Goal: Answer question/provide support: Share knowledge or assist other users

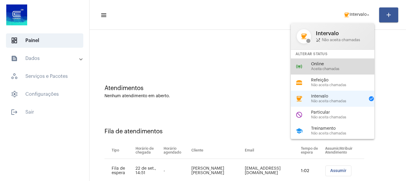
click at [351, 66] on span "Online" at bounding box center [345, 64] width 68 height 4
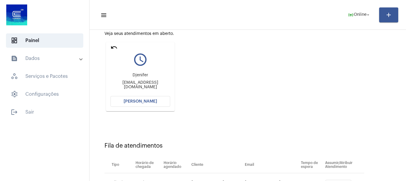
scroll to position [95, 0]
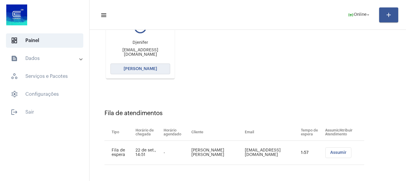
click at [159, 70] on button "[PERSON_NAME]" at bounding box center [140, 69] width 60 height 11
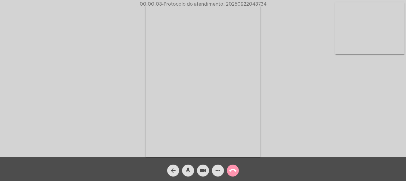
click at [182, 168] on div "mic" at bounding box center [187, 169] width 15 height 15
click at [183, 168] on button "mic_off" at bounding box center [188, 171] width 12 height 12
click at [184, 168] on button "mic" at bounding box center [188, 171] width 12 height 12
click at [186, 171] on mat-icon "mic_off" at bounding box center [187, 170] width 7 height 7
click at [365, 27] on video at bounding box center [369, 28] width 69 height 52
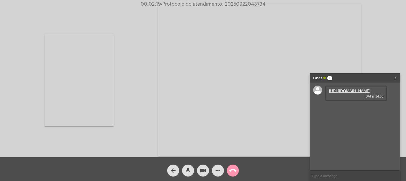
click at [365, 93] on link "https://neft-transfer-bucket.s3.amazonaws.com/temp-4ecb291a-113d-97cf-0a99-8f15…" at bounding box center [349, 91] width 41 height 4
click at [334, 110] on link "https://neft-transfer-bucket.s3.amazonaws.com/temp-9581eb95-657c-9c39-c54c-b71a…" at bounding box center [349, 108] width 41 height 4
click at [355, 127] on link "https://neft-transfer-bucket.s3.amazonaws.com/temp-995dd7f9-973c-ec15-6821-4779…" at bounding box center [349, 125] width 41 height 4
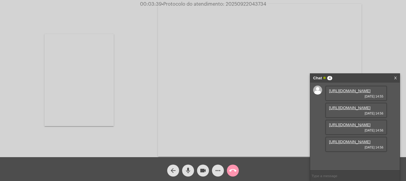
scroll to position [35, 0]
click at [355, 144] on link "https://neft-transfer-bucket.s3.amazonaws.com/temp-a690b0ea-6127-1908-fa20-6fa5…" at bounding box center [349, 142] width 41 height 4
click at [362, 144] on link "https://neft-transfer-bucket.s3.amazonaws.com/temp-a690b0ea-6127-1908-fa20-6fa5…" at bounding box center [349, 142] width 41 height 4
click at [343, 152] on div "https://neft-transfer-bucket.s3.amazonaws.com/temp-a690b0ea-6127-1908-fa20-6fa5…" at bounding box center [356, 145] width 62 height 16
click at [343, 144] on link "https://neft-transfer-bucket.s3.amazonaws.com/temp-a690b0ea-6127-1908-fa20-6fa5…" at bounding box center [349, 142] width 41 height 4
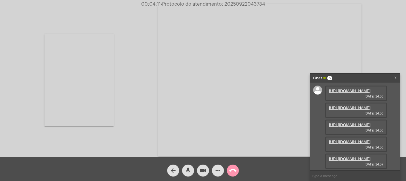
click at [352, 123] on link "https://neft-transfer-bucket.s3.amazonaws.com/temp-995dd7f9-973c-ec15-6821-4779…" at bounding box center [349, 125] width 41 height 4
click at [365, 160] on div "https://neft-transfer-bucket.s3.amazonaws.com/temp-3eaea34a-fe11-24d4-9bfe-48b2…" at bounding box center [356, 162] width 62 height 16
click at [361, 157] on link "https://neft-transfer-bucket.s3.amazonaws.com/temp-3eaea34a-fe11-24d4-9bfe-48b2…" at bounding box center [349, 159] width 41 height 4
click at [96, 84] on video at bounding box center [78, 80] width 69 height 92
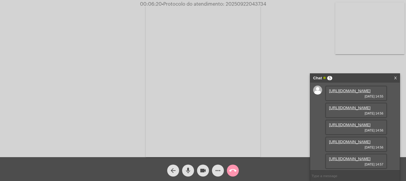
click at [364, 38] on video at bounding box center [369, 28] width 69 height 52
drag, startPoint x: 218, startPoint y: 177, endPoint x: 219, endPoint y: 174, distance: 3.3
click at [219, 175] on div "arrow_back mic videocam more_horiz call_end" at bounding box center [203, 169] width 406 height 24
click at [219, 174] on mat-icon "more_horiz" at bounding box center [217, 170] width 7 height 7
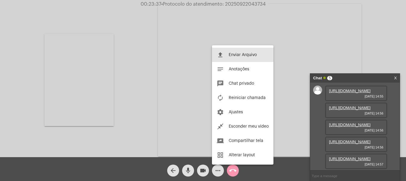
click at [219, 54] on mat-icon "file_upload" at bounding box center [220, 54] width 7 height 7
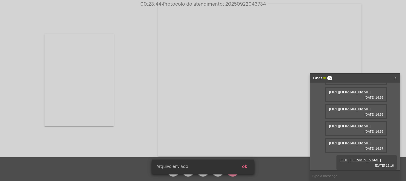
scroll to position [96, 0]
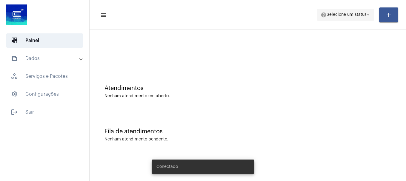
click at [359, 14] on span "Selecione um status" at bounding box center [346, 15] width 40 height 4
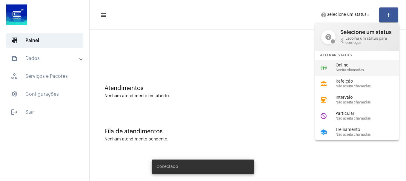
click at [320, 70] on mat-icon "online_prediction" at bounding box center [323, 67] width 7 height 7
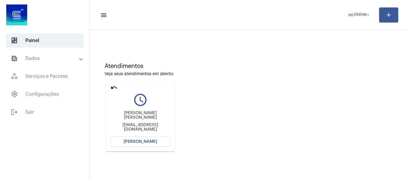
scroll to position [52, 0]
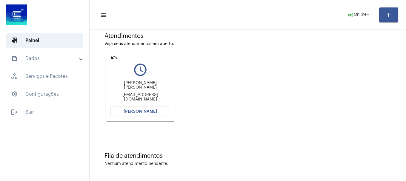
click at [150, 112] on span "[PERSON_NAME]" at bounding box center [139, 111] width 33 height 4
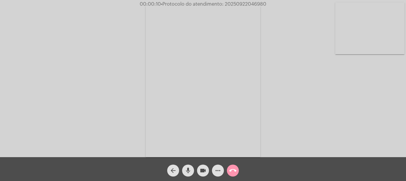
click at [194, 168] on div "mic" at bounding box center [187, 169] width 15 height 15
click at [193, 168] on button "mic_off" at bounding box center [188, 171] width 12 height 12
click at [190, 170] on mat-icon "mic" at bounding box center [187, 170] width 7 height 7
click at [184, 172] on button "mic_off" at bounding box center [188, 171] width 12 height 12
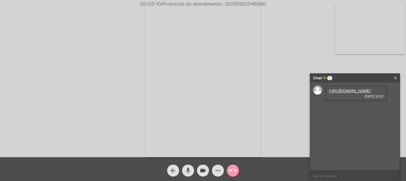
click at [348, 91] on link "[URL][DOMAIN_NAME]" at bounding box center [349, 91] width 41 height 4
click at [349, 118] on div "[URL][DOMAIN_NAME] [DATE] 15:32" at bounding box center [356, 111] width 62 height 16
click at [349, 110] on link "[URL][DOMAIN_NAME]" at bounding box center [349, 108] width 41 height 4
click at [353, 127] on link "[URL][DOMAIN_NAME]" at bounding box center [349, 125] width 41 height 4
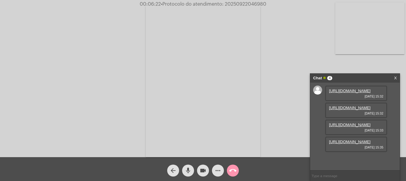
scroll to position [35, 0]
click at [345, 144] on link "[URL][DOMAIN_NAME]" at bounding box center [349, 142] width 41 height 4
click at [242, 4] on span "• Protocolo do atendimento: 20250922046980" at bounding box center [212, 4] width 105 height 5
copy span "20250922046980"
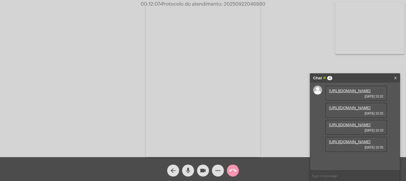
click at [336, 173] on input "text" at bounding box center [354, 176] width 89 height 10
paste input "20250922046980"
type input "20250922046980"
click at [237, 169] on button "call_end" at bounding box center [233, 171] width 12 height 12
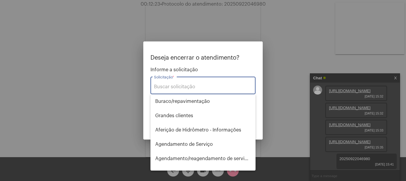
click at [202, 90] on div "Solicitação *" at bounding box center [203, 84] width 98 height 19
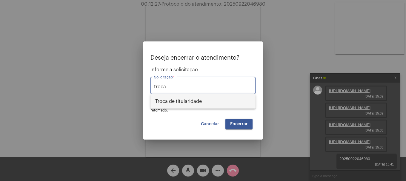
click at [202, 98] on span "Troca de titularidade" at bounding box center [202, 101] width 95 height 14
type input "Troca de titularidade"
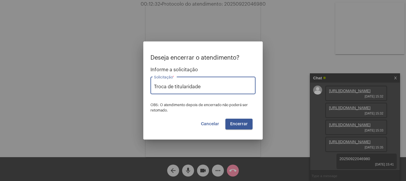
click at [240, 125] on span "Encerrar" at bounding box center [239, 124] width 18 height 4
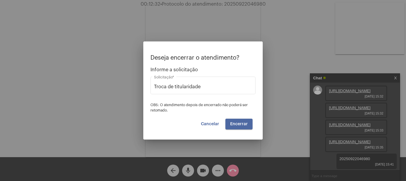
click at [239, 125] on span "Encerrar" at bounding box center [239, 124] width 18 height 4
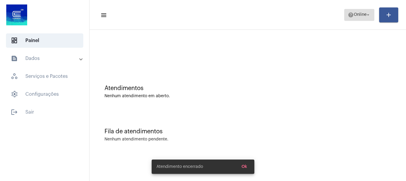
click at [353, 19] on span "help Online arrow_drop_down" at bounding box center [358, 14] width 23 height 11
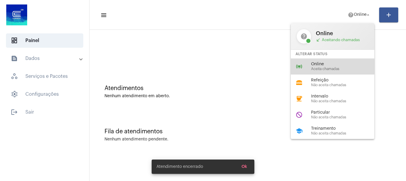
click at [332, 65] on span "Online" at bounding box center [345, 64] width 68 height 4
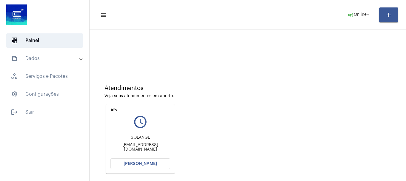
click at [159, 165] on button "[PERSON_NAME]" at bounding box center [140, 163] width 60 height 11
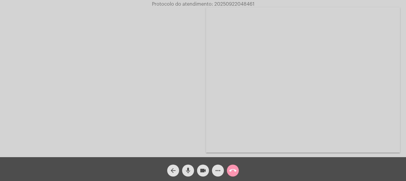
drag, startPoint x: 197, startPoint y: 177, endPoint x: 196, endPoint y: 174, distance: 3.7
click at [196, 174] on div "videocam" at bounding box center [202, 169] width 15 height 15
click at [198, 173] on body "Protocolo do atendimento: 20250922048461 Acessando Câmera e Microfone... arrow_…" at bounding box center [203, 90] width 406 height 181
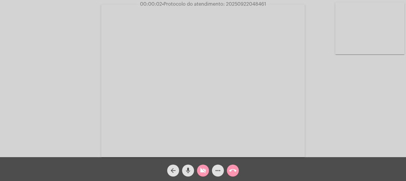
click at [204, 174] on span "videocam_off" at bounding box center [202, 171] width 7 height 12
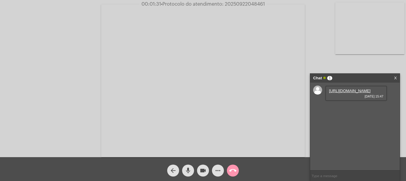
click at [338, 93] on link "[URL][DOMAIN_NAME]" at bounding box center [349, 91] width 41 height 4
click at [343, 110] on link "[URL][DOMAIN_NAME]" at bounding box center [349, 108] width 41 height 4
click at [341, 127] on link "[URL][DOMAIN_NAME]" at bounding box center [349, 125] width 41 height 4
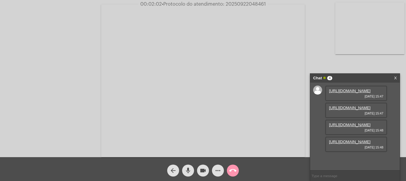
scroll to position [35, 0]
click at [352, 144] on link "[URL][DOMAIN_NAME]" at bounding box center [349, 142] width 41 height 4
click at [203, 173] on mat-icon "videocam" at bounding box center [202, 170] width 7 height 7
click at [206, 173] on mat-icon "videocam_off" at bounding box center [202, 170] width 7 height 7
click at [201, 173] on mat-icon "videocam" at bounding box center [202, 170] width 7 height 7
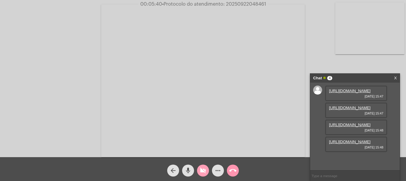
click at [201, 171] on mat-icon "videocam_off" at bounding box center [202, 170] width 7 height 7
click at [248, 2] on span "• Protocolo do atendimento: 20250922048461" at bounding box center [213, 4] width 104 height 5
copy span "20250922048461"
click at [337, 174] on input "text" at bounding box center [354, 176] width 89 height 10
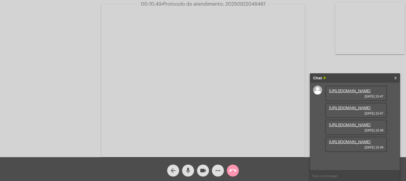
paste input "20250922048461"
type input "20250922048461"
click at [231, 172] on mat-icon "call_end" at bounding box center [232, 170] width 7 height 7
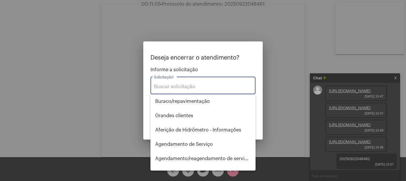
click at [171, 86] on input "Solicitação *" at bounding box center [203, 86] width 98 height 5
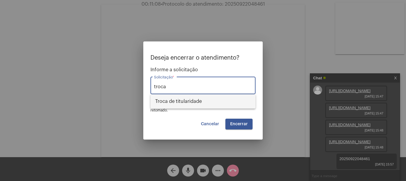
click at [187, 101] on span "Troca de titularidade" at bounding box center [202, 101] width 95 height 14
type input "Troca de titularidade"
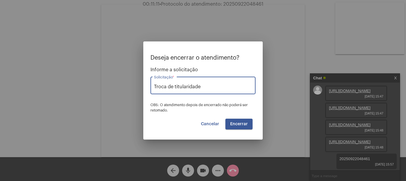
click at [205, 123] on span "Cancelar" at bounding box center [210, 124] width 18 height 4
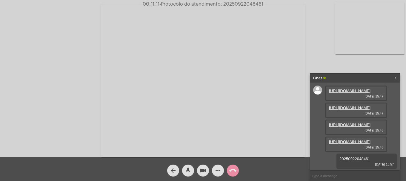
click at [218, 168] on mat-icon "more_horiz" at bounding box center [217, 170] width 7 height 7
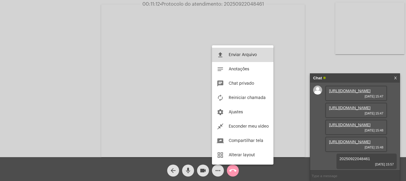
click at [236, 50] on button "file_upload Enviar Arquivo" at bounding box center [242, 55] width 61 height 14
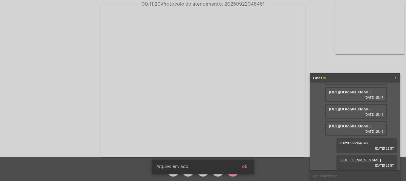
scroll to position [83, 0]
click at [245, 169] on span "ok" at bounding box center [244, 167] width 5 height 4
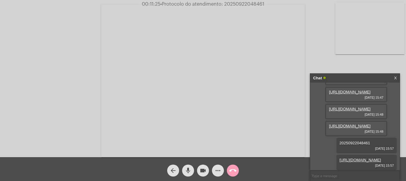
click at [231, 170] on mat-icon "call_end" at bounding box center [232, 170] width 7 height 7
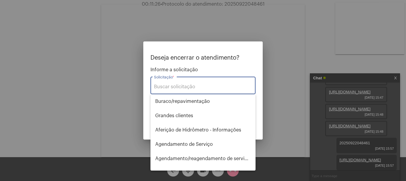
click at [208, 83] on div "Solicitação *" at bounding box center [203, 84] width 98 height 19
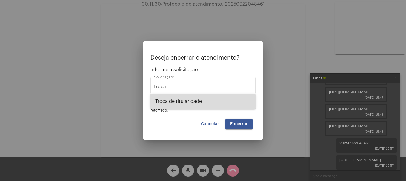
click at [182, 102] on span "Troca de titularidade" at bounding box center [202, 101] width 95 height 14
type input "Troca de titularidade"
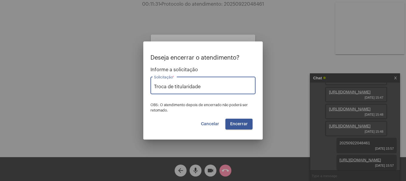
click at [240, 123] on span "Encerrar" at bounding box center [239, 124] width 18 height 4
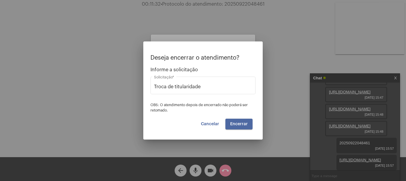
click at [240, 123] on span "Encerrar" at bounding box center [239, 124] width 18 height 4
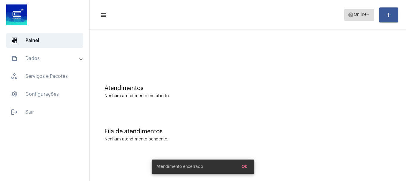
click at [348, 13] on mat-icon "help" at bounding box center [350, 15] width 6 height 6
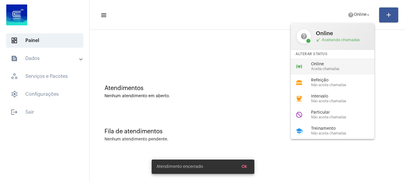
click at [336, 59] on div "online_prediction Online Aceita chamadas" at bounding box center [337, 66] width 93 height 16
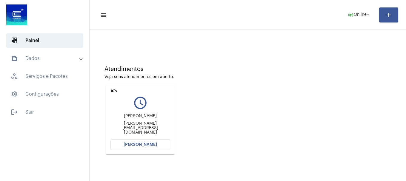
scroll to position [52, 0]
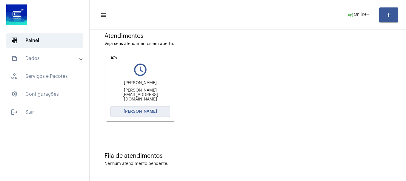
click at [166, 109] on button "[PERSON_NAME]" at bounding box center [140, 111] width 60 height 11
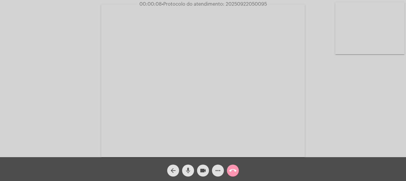
click at [194, 171] on button "mic" at bounding box center [188, 171] width 12 height 12
click at [193, 170] on button "mic_off" at bounding box center [188, 171] width 12 height 12
click at [219, 174] on mat-icon "more_horiz" at bounding box center [217, 170] width 7 height 7
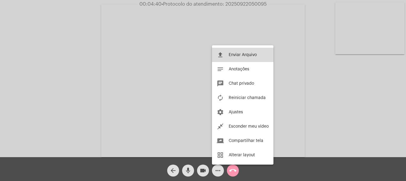
click at [228, 59] on button "file_upload Enviar Arquivo" at bounding box center [242, 55] width 61 height 14
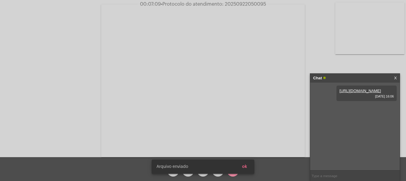
click at [246, 168] on span "ok" at bounding box center [244, 167] width 5 height 4
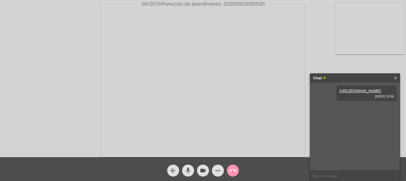
click at [221, 173] on button "more_horiz" at bounding box center [218, 171] width 12 height 12
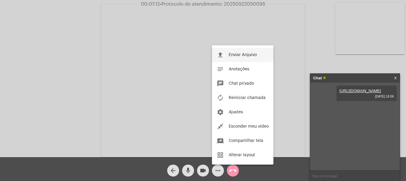
click at [219, 61] on button "file_upload Enviar Arquivo" at bounding box center [242, 55] width 61 height 14
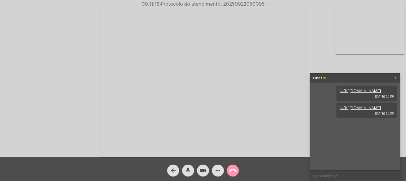
click at [205, 173] on mat-icon "videocam" at bounding box center [202, 170] width 7 height 7
click at [190, 172] on mat-icon "mic" at bounding box center [187, 170] width 7 height 7
click at [205, 171] on mat-icon "videocam_off" at bounding box center [202, 170] width 7 height 7
click at [188, 172] on mat-icon "mic_off" at bounding box center [187, 170] width 7 height 7
click at [235, 1] on span "00:16:07 • Protocolo do atendimento: 20250922050095" at bounding box center [202, 4] width 129 height 6
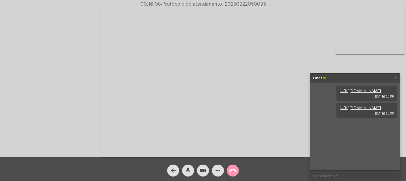
click at [235, 1] on span "00:16:08 • Protocolo do atendimento: 20250922050095" at bounding box center [203, 4] width 130 height 6
copy span "20250922050095"
click at [351, 174] on input "text" at bounding box center [354, 176] width 89 height 10
paste input "20250922050095"
type input "20250922050095"
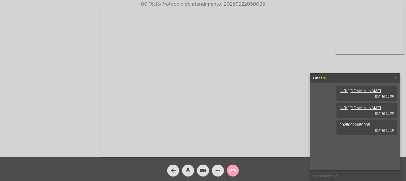
click at [238, 170] on button "call_end" at bounding box center [233, 171] width 12 height 12
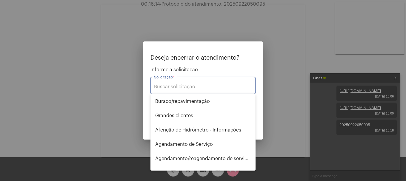
click at [205, 89] on input "Solicitação *" at bounding box center [203, 86] width 98 height 5
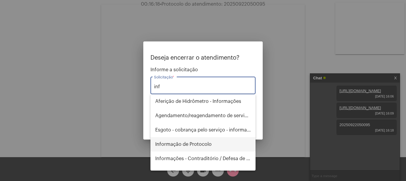
click at [202, 146] on span "Informação de Protocolo" at bounding box center [202, 144] width 95 height 14
type input "Informação de Protocolo"
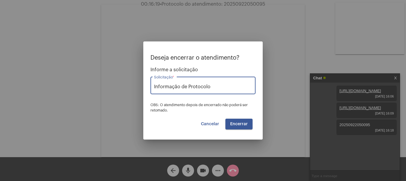
click at [247, 120] on button "Encerrar" at bounding box center [238, 124] width 27 height 11
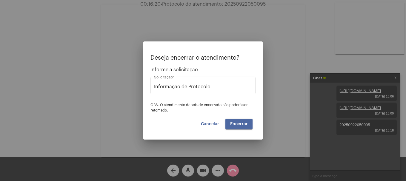
click at [247, 120] on button "Encerrar" at bounding box center [238, 124] width 27 height 11
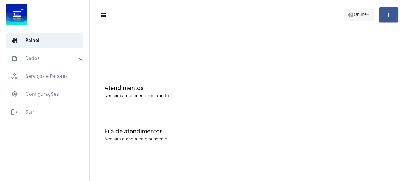
click at [353, 14] on span "Online" at bounding box center [359, 15] width 13 height 4
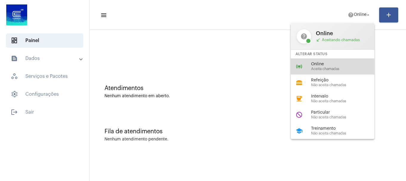
click at [344, 64] on span "Online" at bounding box center [345, 64] width 68 height 4
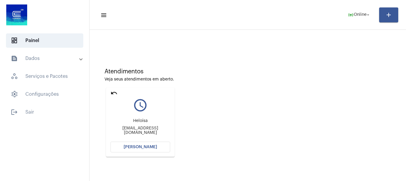
scroll to position [52, 0]
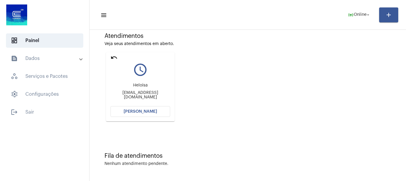
click at [123, 108] on button "[PERSON_NAME]" at bounding box center [140, 111] width 60 height 11
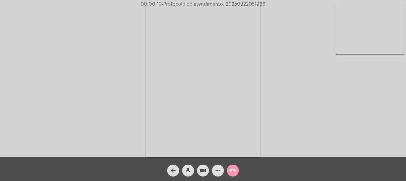
click at [189, 174] on mat-icon "mic" at bounding box center [187, 170] width 7 height 7
click at [189, 174] on mat-icon "mic_off" at bounding box center [187, 170] width 7 height 7
click at [186, 172] on mat-icon "mic" at bounding box center [187, 170] width 7 height 7
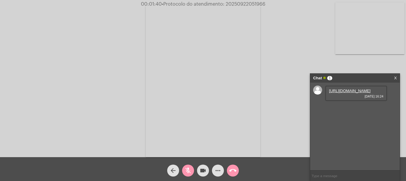
click at [193, 169] on button "mic_off" at bounding box center [188, 171] width 12 height 12
click at [193, 169] on button "mic" at bounding box center [188, 171] width 12 height 12
click at [350, 93] on link "[URL][DOMAIN_NAME]" at bounding box center [349, 91] width 41 height 4
click at [189, 168] on mat-icon "mic_off" at bounding box center [187, 170] width 7 height 7
click at [351, 110] on link "[URL][DOMAIN_NAME]" at bounding box center [349, 108] width 41 height 4
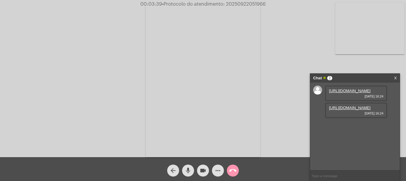
click at [353, 178] on input "text" at bounding box center [354, 176] width 89 height 10
type input "p"
type input "oi"
click at [190, 173] on mat-icon "mic" at bounding box center [187, 170] width 7 height 7
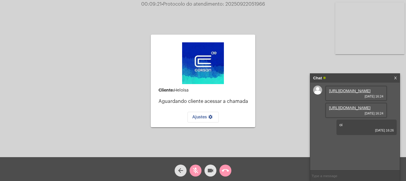
click at [215, 173] on button "videocam" at bounding box center [210, 171] width 12 height 12
click at [214, 173] on mat-icon "videocam_off" at bounding box center [210, 170] width 7 height 7
click at [199, 172] on button "mic_off" at bounding box center [195, 171] width 12 height 12
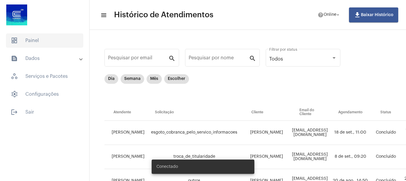
click at [54, 41] on span "dashboard Painel" at bounding box center [44, 40] width 77 height 14
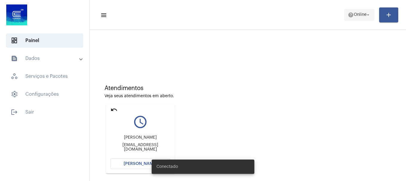
click at [355, 14] on span "Online" at bounding box center [359, 15] width 13 height 4
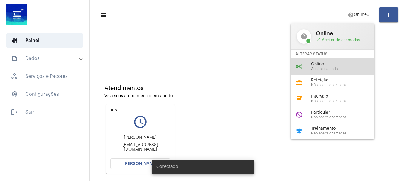
click at [351, 58] on div "online_prediction Online Aceita chamadas" at bounding box center [337, 66] width 93 height 16
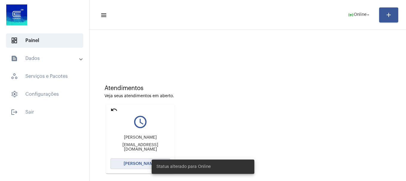
click at [127, 167] on button "[PERSON_NAME]" at bounding box center [140, 163] width 60 height 11
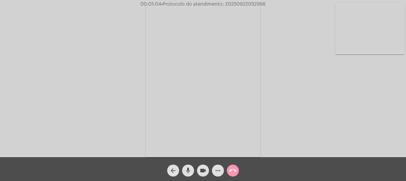
click at [185, 173] on mat-icon "mic" at bounding box center [187, 170] width 7 height 7
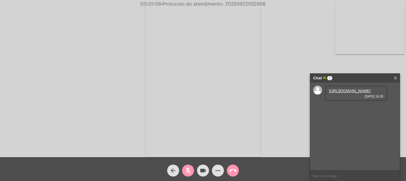
click at [185, 173] on mat-icon "mic_off" at bounding box center [187, 170] width 7 height 7
click at [338, 93] on link "[URL][DOMAIN_NAME]" at bounding box center [349, 91] width 41 height 4
drag, startPoint x: 190, startPoint y: 171, endPoint x: 201, endPoint y: 171, distance: 11.0
click at [191, 171] on button "mic" at bounding box center [188, 171] width 12 height 12
click at [203, 171] on mat-icon "videocam" at bounding box center [202, 170] width 7 height 7
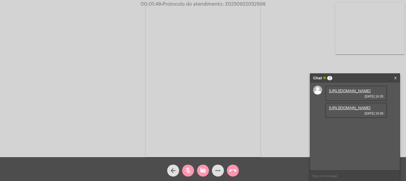
click at [203, 171] on mat-icon "videocam_off" at bounding box center [202, 170] width 7 height 7
click at [183, 168] on button "mic_off" at bounding box center [188, 171] width 12 height 12
click at [366, 110] on link "[URL][DOMAIN_NAME]" at bounding box center [349, 108] width 41 height 4
click at [339, 127] on link "[URL][DOMAIN_NAME]" at bounding box center [349, 125] width 41 height 4
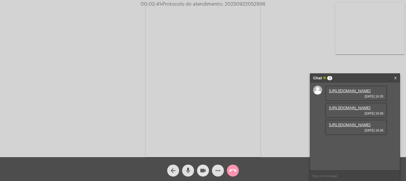
click at [200, 174] on mat-icon "videocam" at bounding box center [202, 170] width 7 height 7
click at [200, 174] on mat-icon "videocam_off" at bounding box center [202, 170] width 7 height 7
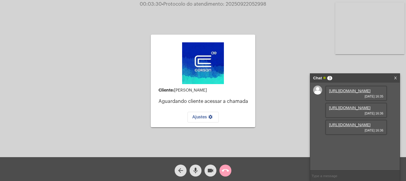
click at [228, 167] on mat-icon "call_end" at bounding box center [225, 170] width 7 height 7
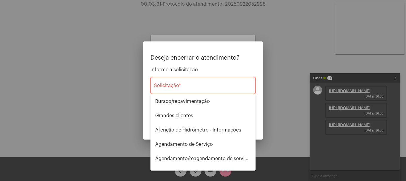
click at [218, 90] on div "Solicitação *" at bounding box center [203, 84] width 98 height 19
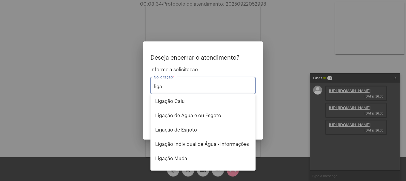
type input "liga"
click at [87, 93] on div at bounding box center [203, 90] width 406 height 181
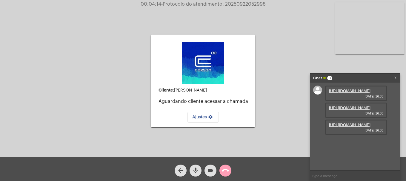
click at [231, 171] on button "call_end" at bounding box center [225, 171] width 12 height 12
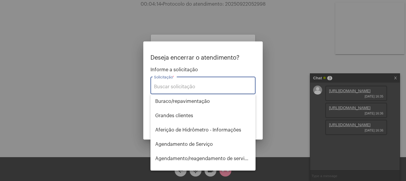
click at [229, 86] on input "Solicitação *" at bounding box center [203, 86] width 98 height 5
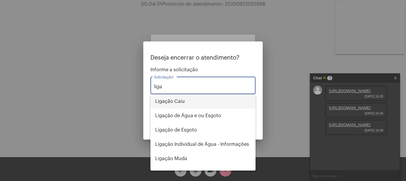
click at [199, 103] on span "Ligação Caiu" at bounding box center [202, 101] width 95 height 14
type input "Ligação Caiu"
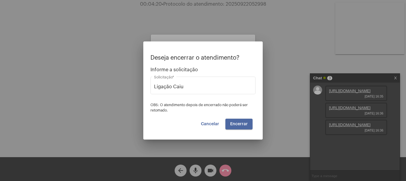
click at [237, 124] on span "Encerrar" at bounding box center [239, 124] width 18 height 4
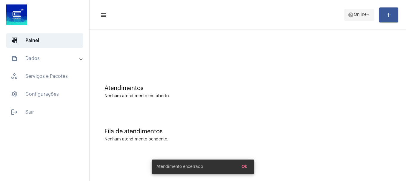
click at [361, 17] on span "help Online arrow_drop_down" at bounding box center [358, 14] width 23 height 11
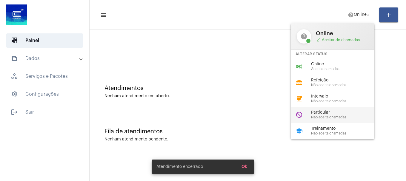
click at [319, 121] on div "do_not_disturb Particular Não aceita chamadas" at bounding box center [337, 115] width 93 height 16
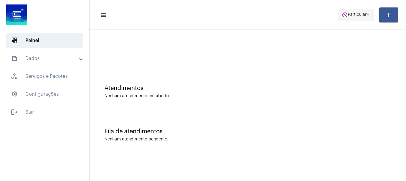
drag, startPoint x: 366, startPoint y: 8, endPoint x: 368, endPoint y: 12, distance: 4.4
click at [367, 9] on mat-toolbar-row "menu do_not_disturb Particular arrow_drop_down add" at bounding box center [247, 14] width 316 height 19
click at [368, 12] on mat-icon "arrow_drop_down" at bounding box center [367, 14] width 5 height 5
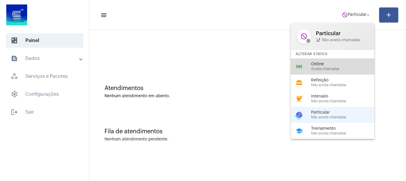
click at [332, 73] on div "online_prediction Online Aceita chamadas" at bounding box center [337, 66] width 93 height 16
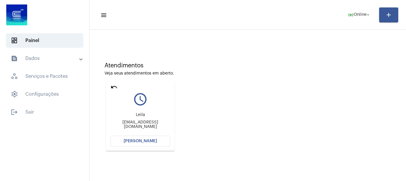
scroll to position [52, 0]
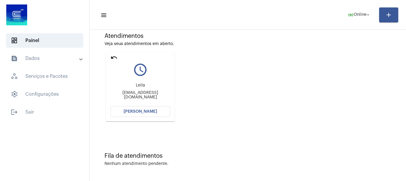
click at [150, 122] on div "undo query_builder Leila leilaaqel@gmail.com Abrir Chamada" at bounding box center [140, 87] width 72 height 72
click at [159, 117] on mat-card "undo query_builder Leila leilaaqel@gmail.com Abrir Chamada" at bounding box center [140, 86] width 69 height 69
click at [158, 112] on button "[PERSON_NAME]" at bounding box center [140, 111] width 60 height 11
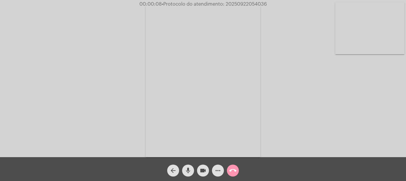
click at [187, 167] on span "mic" at bounding box center [187, 171] width 7 height 12
click at [191, 175] on span "mic_off" at bounding box center [187, 171] width 7 height 12
click at [204, 173] on mat-icon "videocam" at bounding box center [202, 170] width 7 height 7
click at [190, 172] on mat-icon "mic" at bounding box center [187, 170] width 7 height 7
click at [191, 171] on mat-icon "mic_off" at bounding box center [187, 170] width 7 height 7
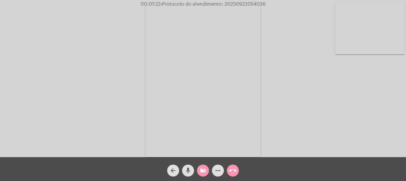
click at [191, 171] on mat-icon "mic" at bounding box center [187, 170] width 7 height 7
click at [186, 167] on mat-icon "mic_off" at bounding box center [187, 170] width 7 height 7
click at [206, 168] on mat-icon "videocam_off" at bounding box center [202, 170] width 7 height 7
click at [200, 169] on mat-icon "videocam" at bounding box center [202, 170] width 7 height 7
click at [184, 169] on mat-icon "mic" at bounding box center [187, 170] width 7 height 7
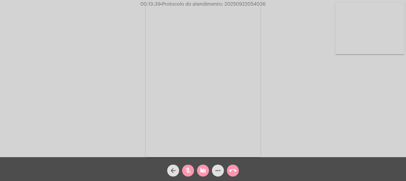
click at [191, 166] on span "mic_off" at bounding box center [187, 171] width 7 height 12
click at [197, 167] on div "videocam_off" at bounding box center [202, 169] width 15 height 15
click at [248, 2] on span "• Protocolo do atendimento: 20250922054036" at bounding box center [212, 4] width 105 height 5
copy span "20250922054036"
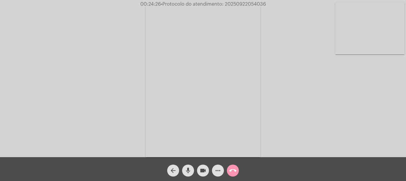
click at [215, 169] on mat-icon "more_horiz" at bounding box center [217, 170] width 7 height 7
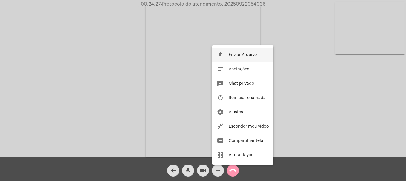
click at [231, 55] on span "Enviar Arquivo" at bounding box center [242, 55] width 28 height 4
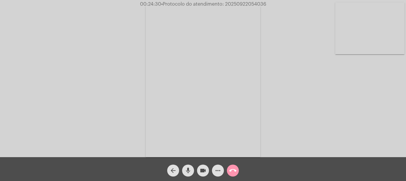
click at [220, 175] on span "more_horiz" at bounding box center [217, 171] width 7 height 12
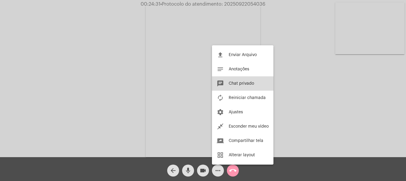
click at [230, 85] on span "Chat privado" at bounding box center [240, 83] width 25 height 4
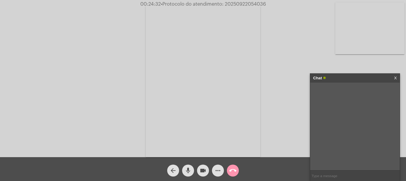
click at [324, 174] on input "text" at bounding box center [354, 176] width 89 height 10
paste input "20250922054036"
type input "20250922054036"
click at [237, 167] on button "call_end" at bounding box center [233, 171] width 12 height 12
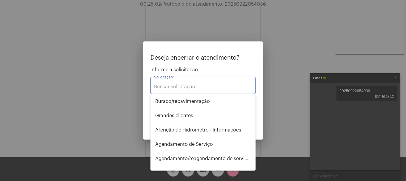
click at [208, 87] on input "Solicitação *" at bounding box center [203, 86] width 98 height 5
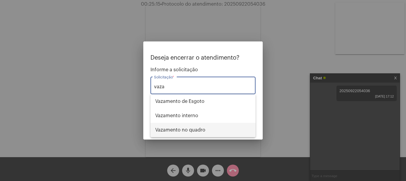
click at [208, 127] on span "Vazamento no quadro" at bounding box center [202, 130] width 95 height 14
type input "Vazamento no quadro"
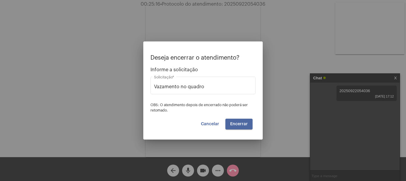
click at [235, 124] on span "Encerrar" at bounding box center [239, 124] width 18 height 4
